Goal: Task Accomplishment & Management: Use online tool/utility

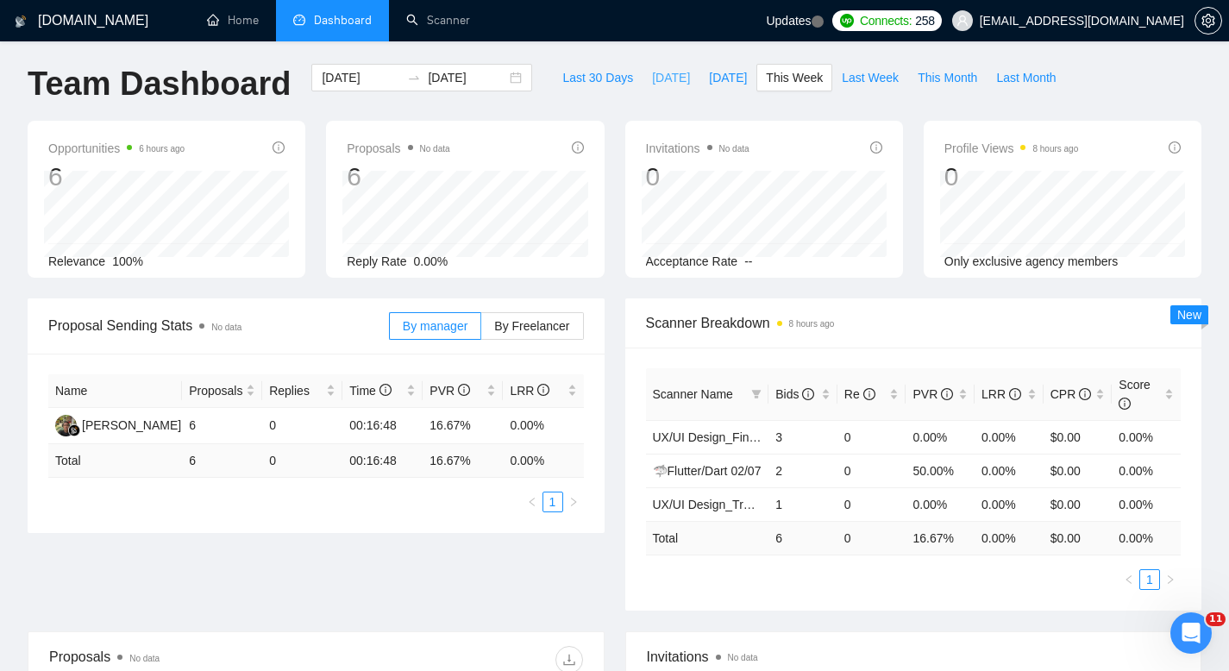
click at [657, 74] on span "[DATE]" at bounding box center [671, 77] width 38 height 19
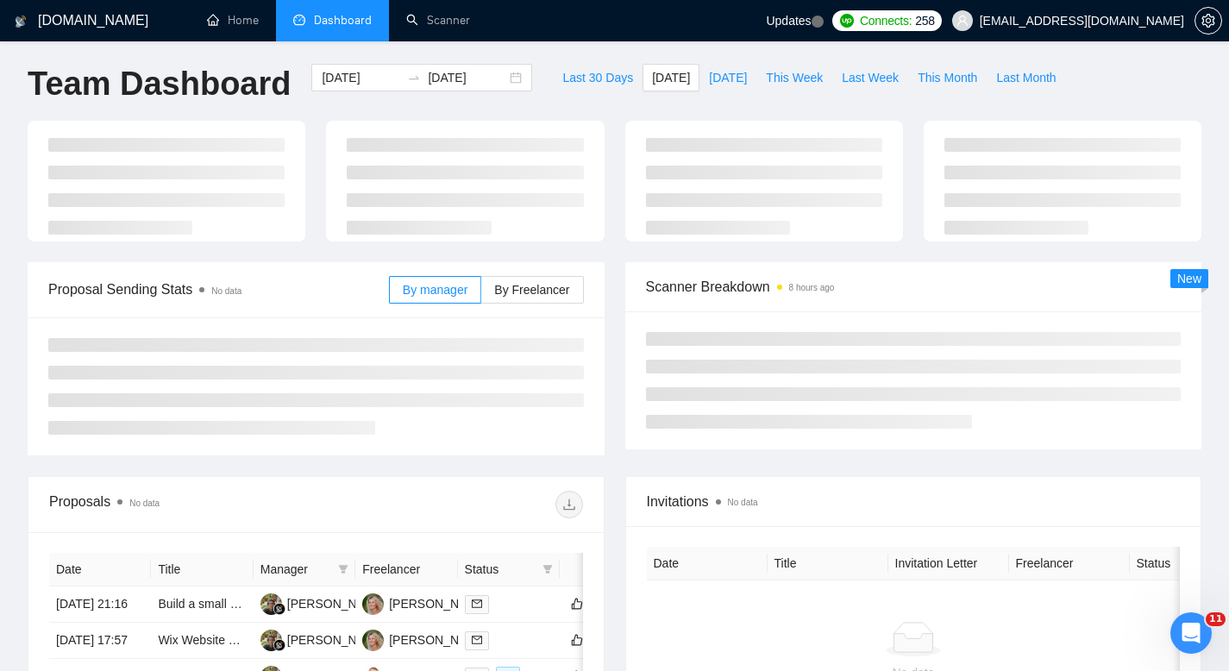
type input "[DATE]"
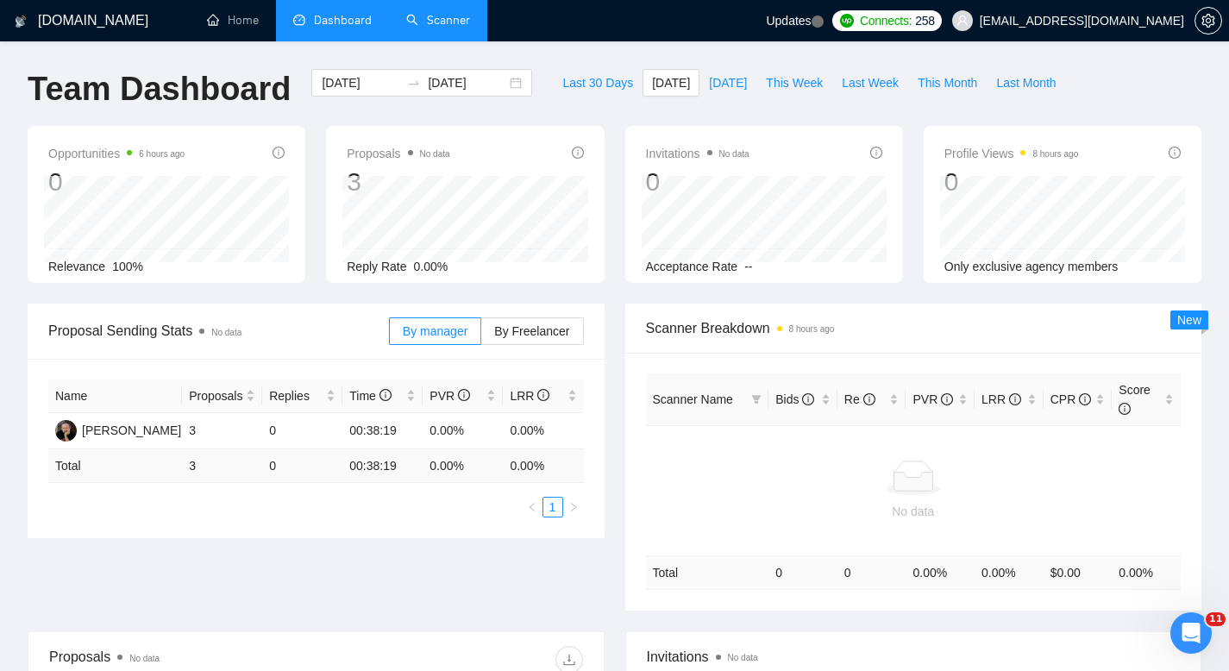
click at [442, 28] on link "Scanner" at bounding box center [438, 20] width 64 height 15
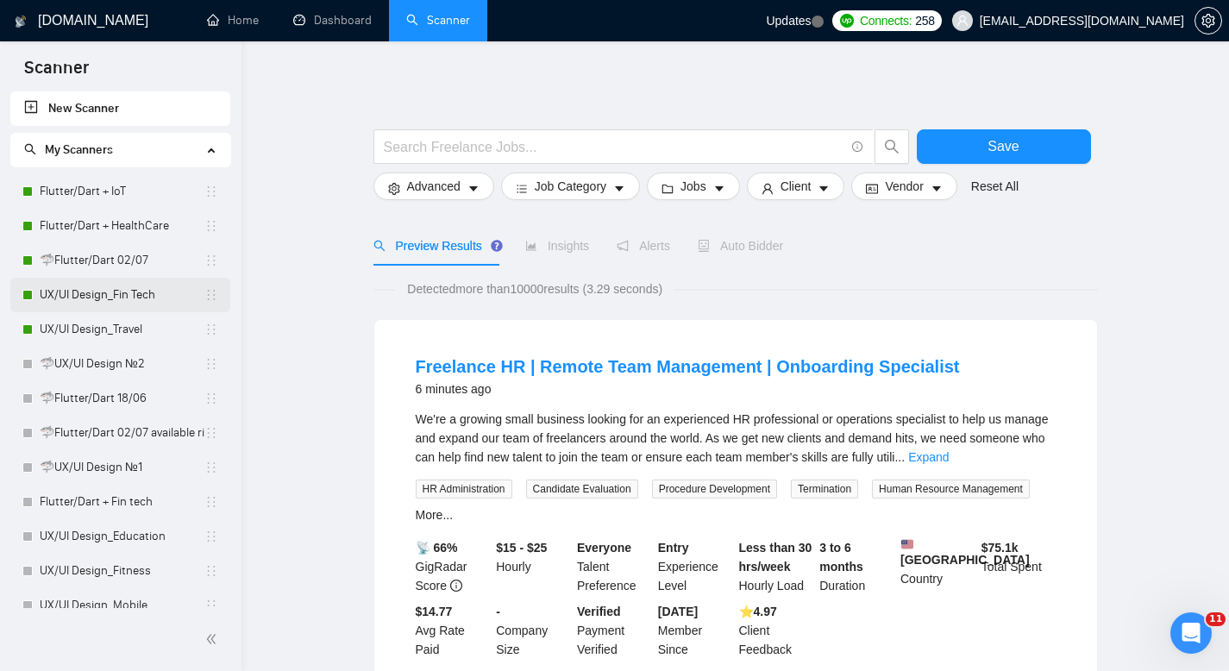
click at [112, 295] on link "UX/UI Design_Fin Tech" at bounding box center [122, 295] width 165 height 35
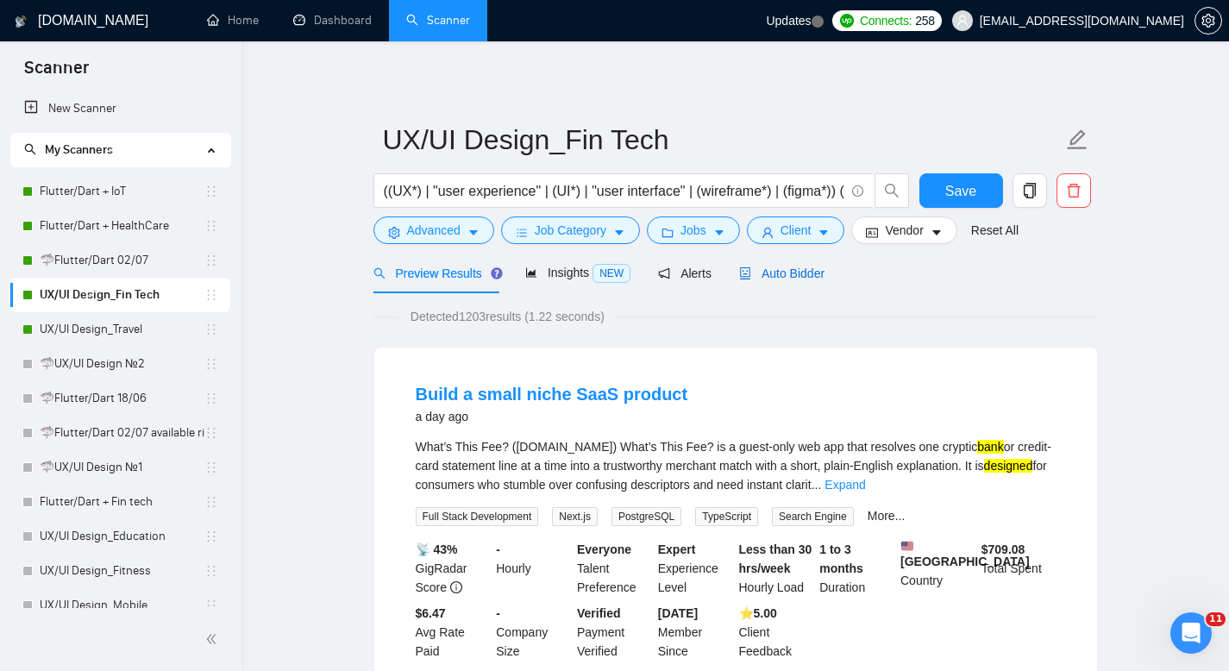
click at [803, 268] on span "Auto Bidder" at bounding box center [781, 274] width 85 height 14
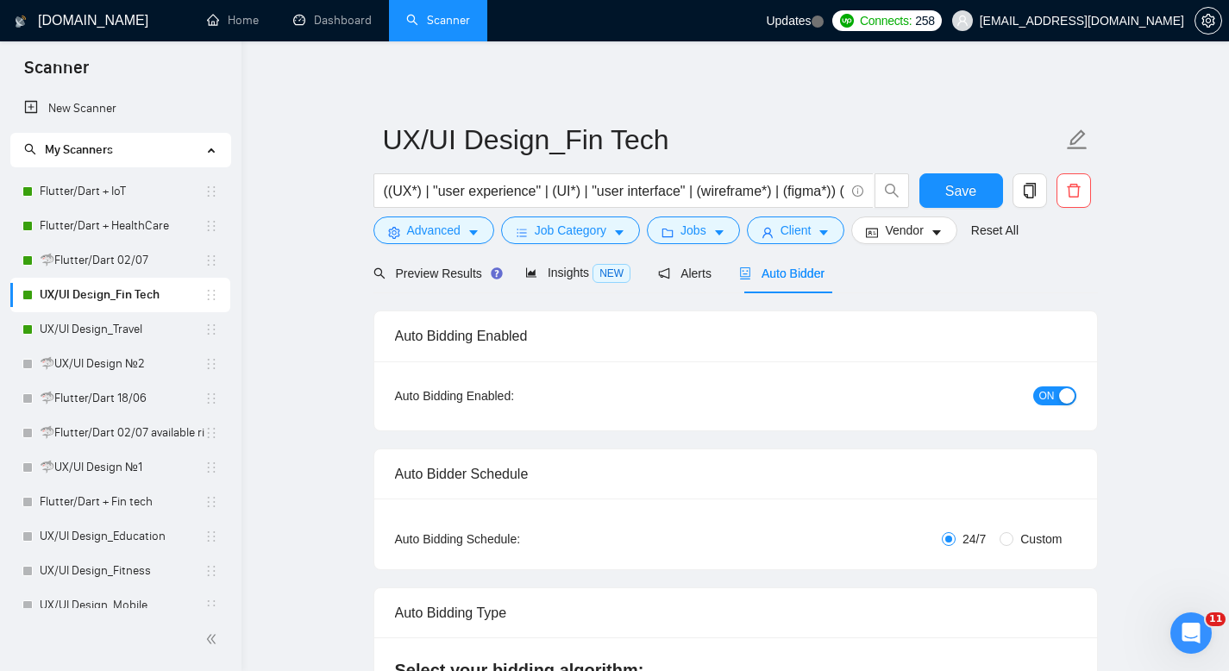
click at [1058, 395] on button "ON" at bounding box center [1055, 396] width 43 height 19
click at [967, 195] on span "Save" at bounding box center [961, 191] width 31 height 22
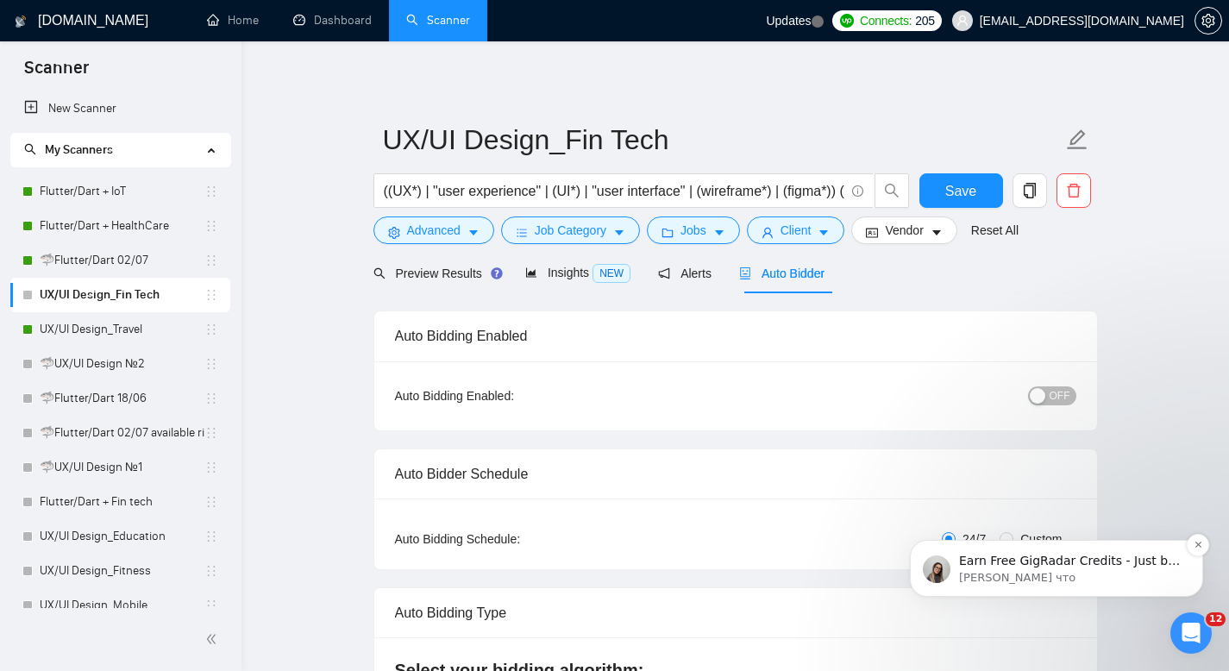
click at [1018, 580] on p "[PERSON_NAME] что" at bounding box center [1070, 578] width 223 height 16
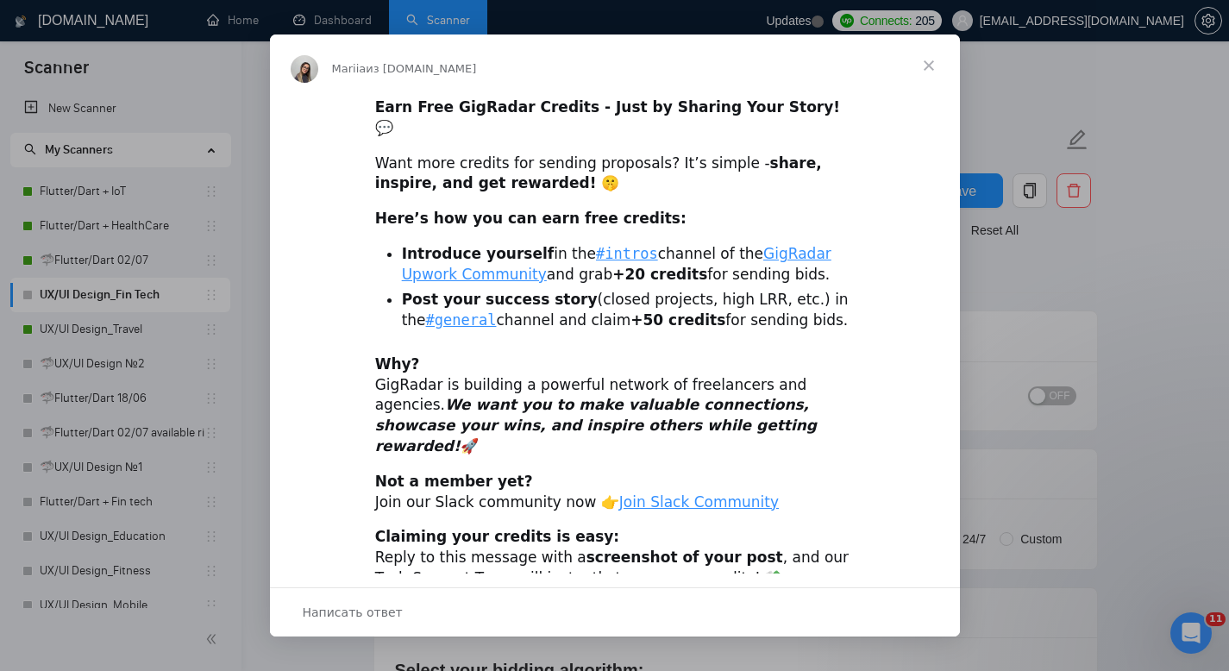
click at [922, 66] on span "Закрыть" at bounding box center [929, 66] width 62 height 62
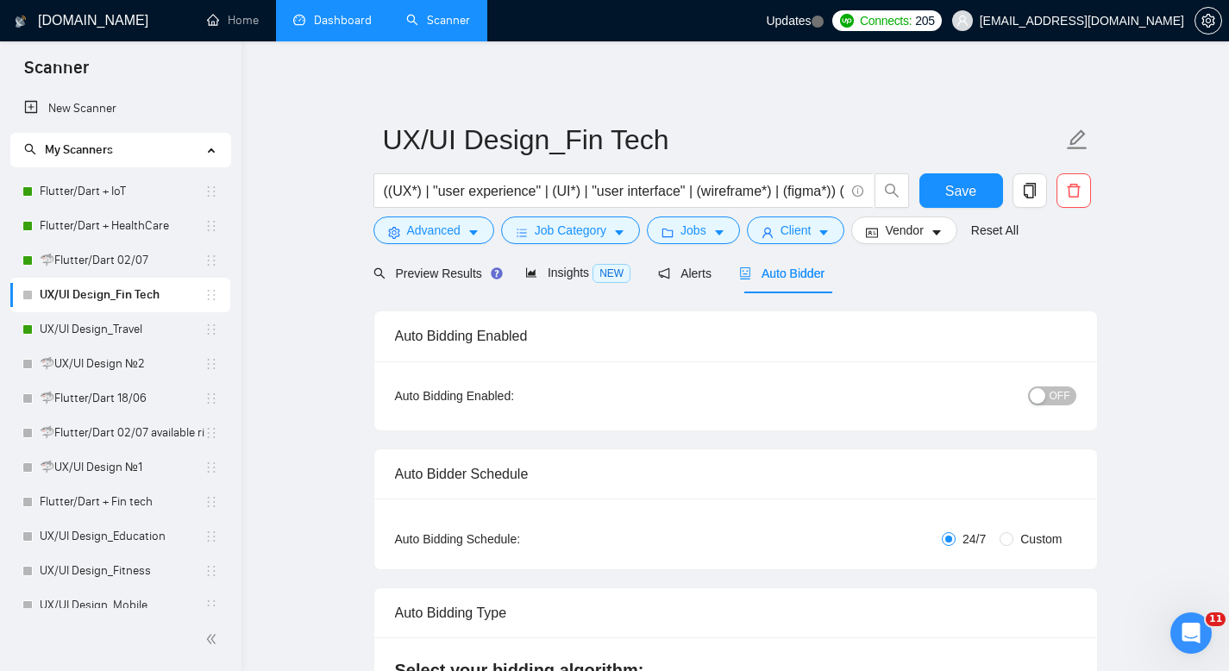
click at [332, 26] on link "Dashboard" at bounding box center [332, 20] width 79 height 15
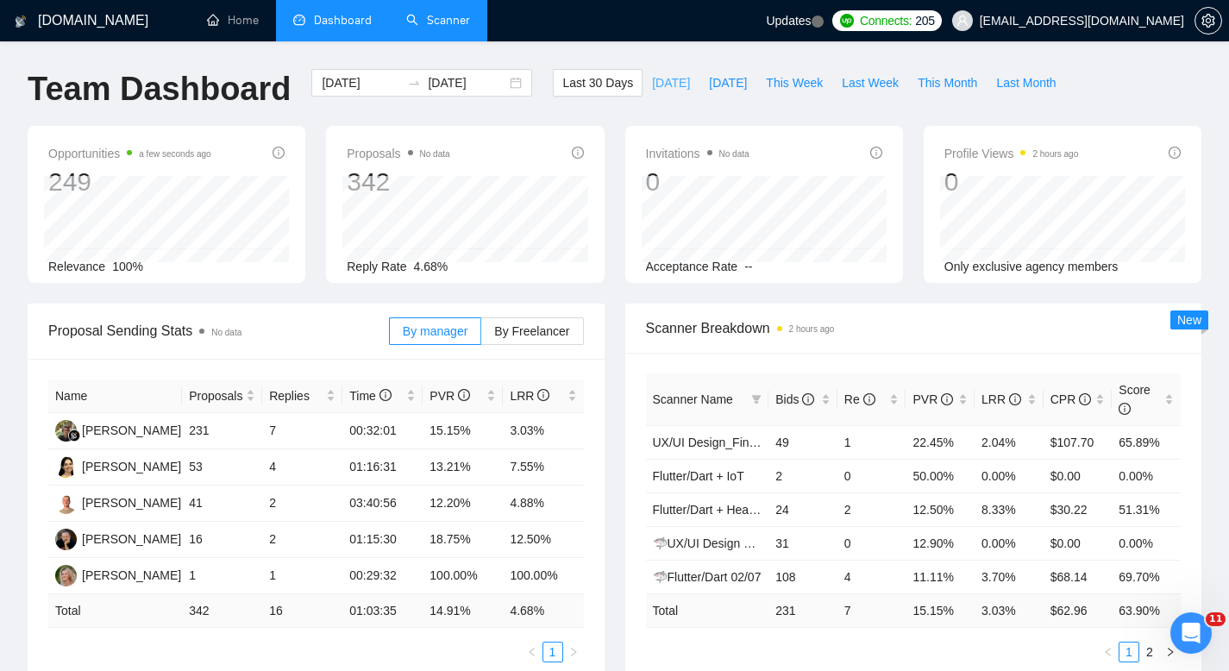
click at [655, 86] on span "[DATE]" at bounding box center [671, 82] width 38 height 19
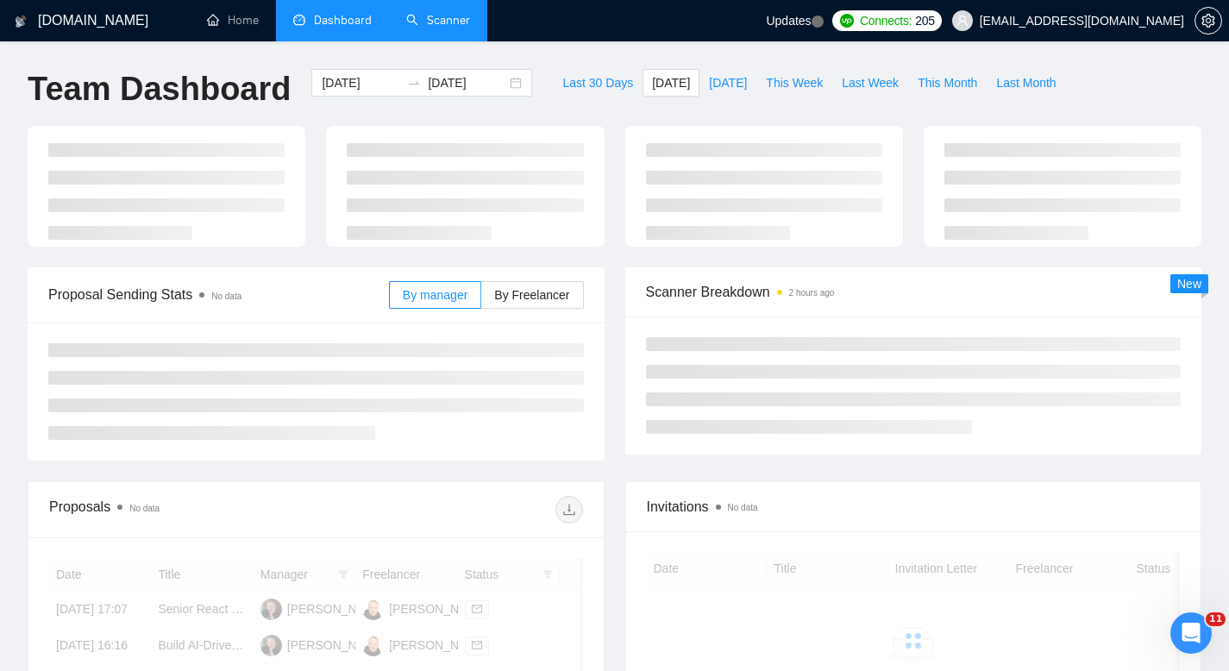
type input "[DATE]"
